Goal: Task Accomplishment & Management: Manage account settings

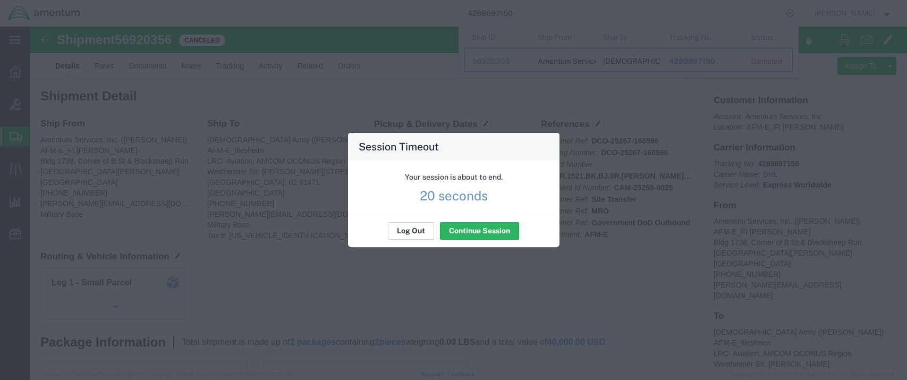
click at [388, 227] on button "Log Out" at bounding box center [411, 231] width 46 height 17
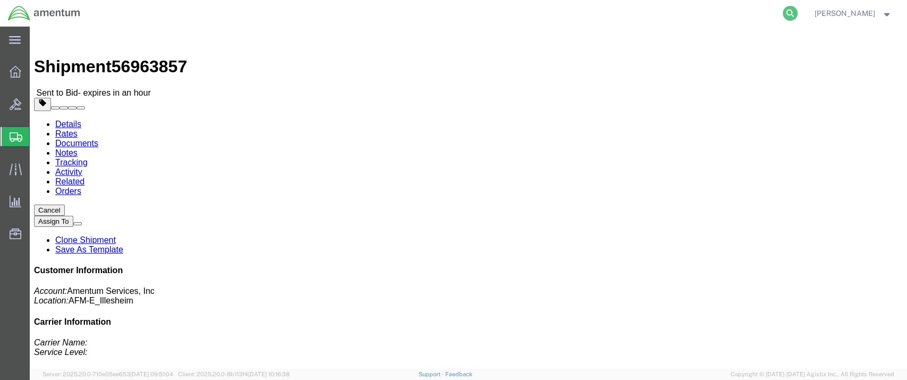
click at [798, 8] on icon at bounding box center [790, 13] width 15 height 15
click at [493, 11] on input "search" at bounding box center [621, 14] width 323 height 26
paste input "1250753770"
type input "1250753770"
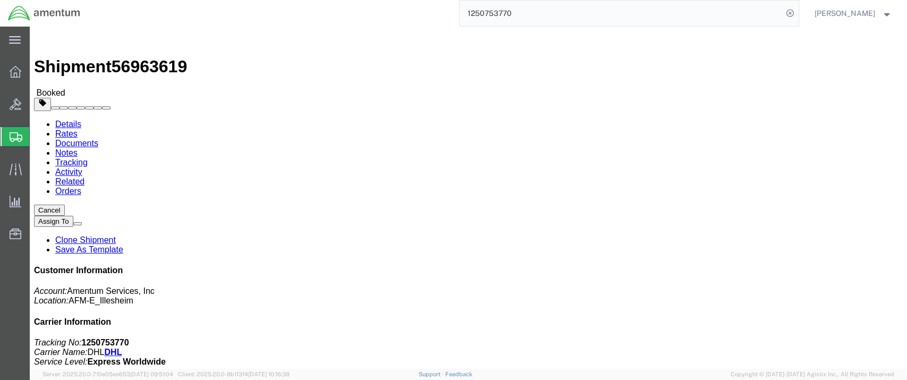
click span "button"
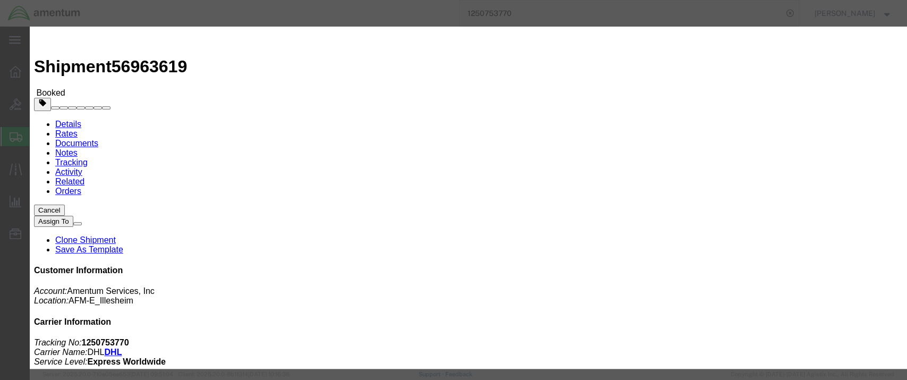
click div "Sep 29 2025 5:23 PM"
click input "5:23 PM"
click input "8:00 PM"
click button "Apply"
click div "Sep 30 2025 8:23 AM"
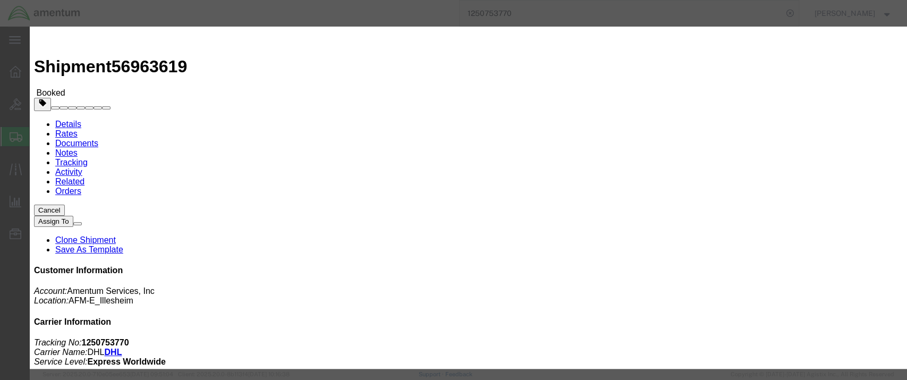
click input "8:23 AM"
type input "8:00 AM"
click button "Apply"
click div "Sep 30 2025 9:23 AM"
type input "3:00 PM"
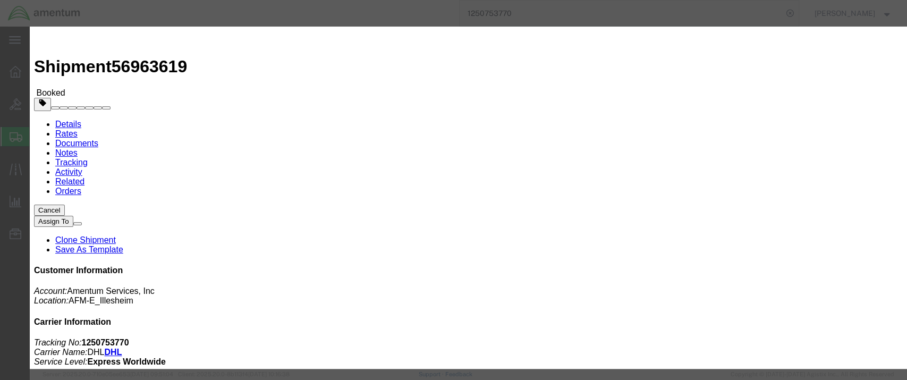
click button "Apply"
click button "Save"
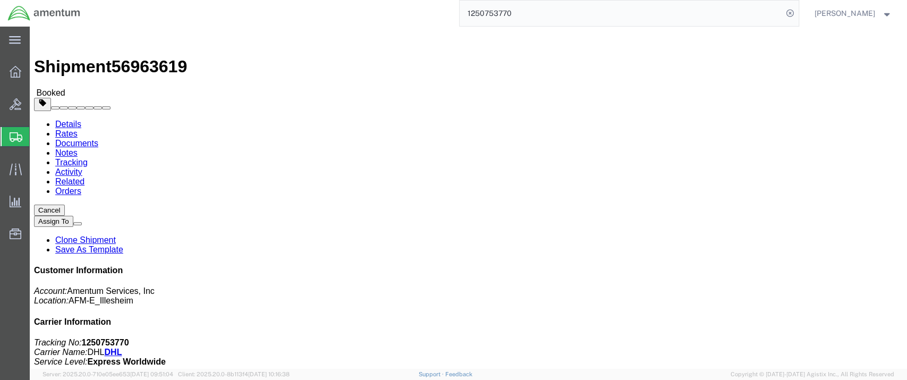
click button "Close"
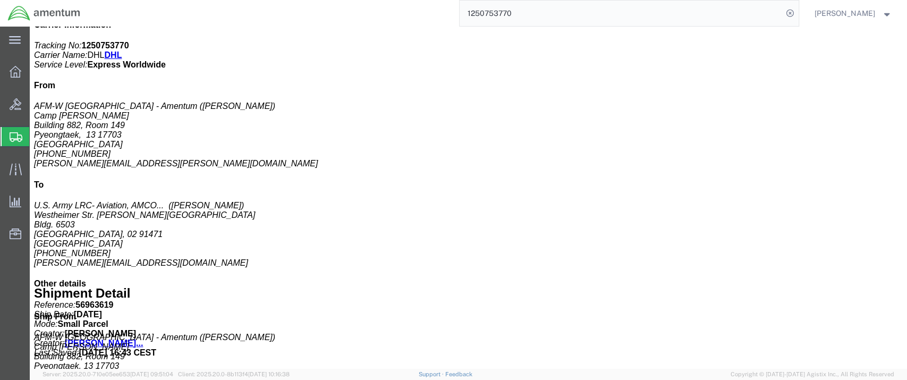
scroll to position [290, 0]
